Goal: Information Seeking & Learning: Learn about a topic

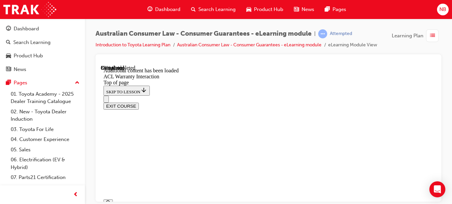
scroll to position [909, 0]
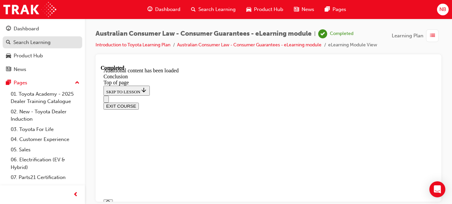
click at [38, 42] on div "Search Learning" at bounding box center [31, 43] width 37 height 8
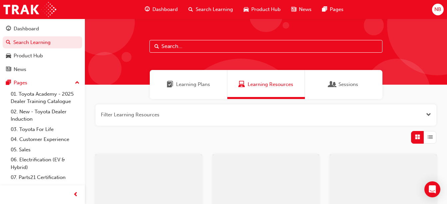
click at [186, 48] on input "text" at bounding box center [265, 46] width 233 height 13
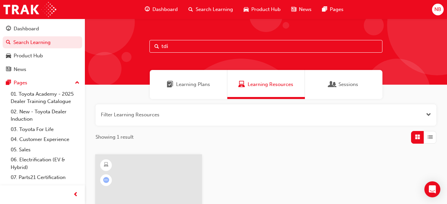
type input "tdi"
click at [156, 165] on div at bounding box center [148, 187] width 107 height 67
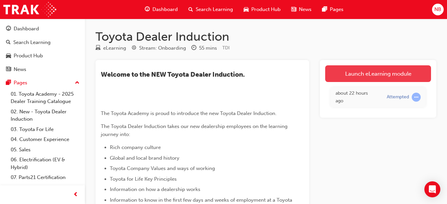
click at [379, 69] on link "Launch eLearning module" at bounding box center [378, 73] width 106 height 17
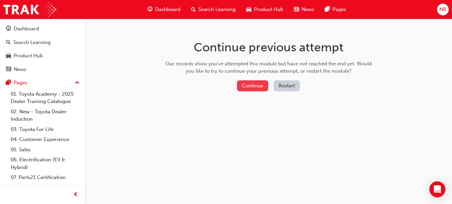
click at [253, 86] on button "Continue" at bounding box center [252, 85] width 31 height 11
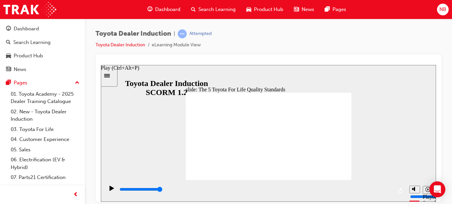
click at [110, 189] on icon "Play (Ctrl+Alt+P)" at bounding box center [111, 187] width 5 height 5
click at [162, 190] on input "slide progress" at bounding box center [140, 188] width 43 height 5
click at [109, 190] on icon "Play (Ctrl+Alt+P)" at bounding box center [111, 187] width 4 height 5
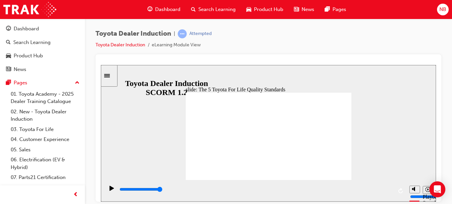
click at [359, 49] on div "Toyota Dealer Induction | Attempted Toyota Dealer Induction eLearning Module Vi…" at bounding box center [268, 41] width 346 height 25
type input "13500"
